Goal: Navigation & Orientation: Find specific page/section

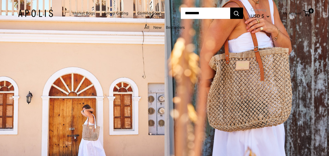
click at [113, 13] on link "Group Gifting" at bounding box center [116, 13] width 24 height 7
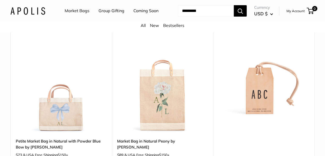
scroll to position [1966, 0]
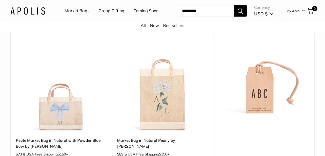
click at [108, 12] on link "Group Gifting" at bounding box center [112, 11] width 26 height 8
